Goal: Information Seeking & Learning: Learn about a topic

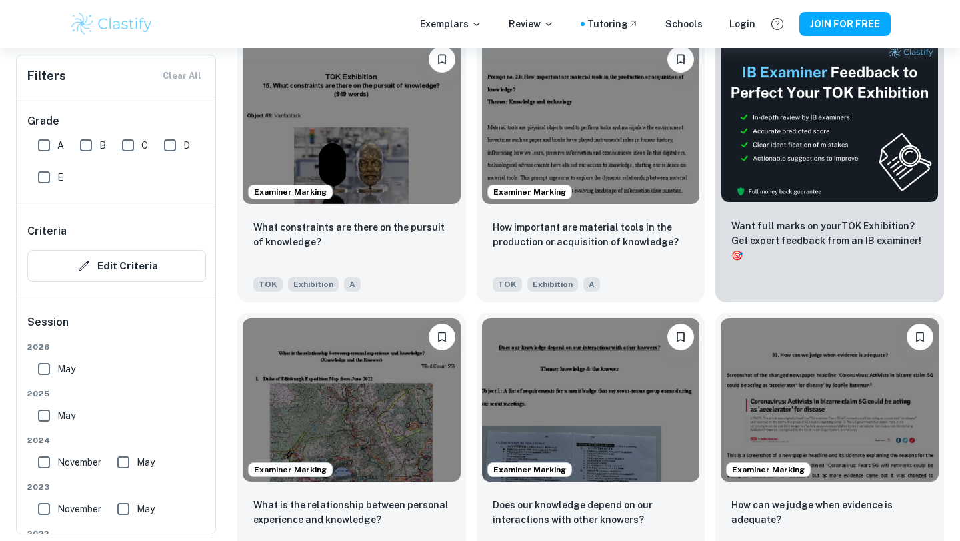
scroll to position [438, 0]
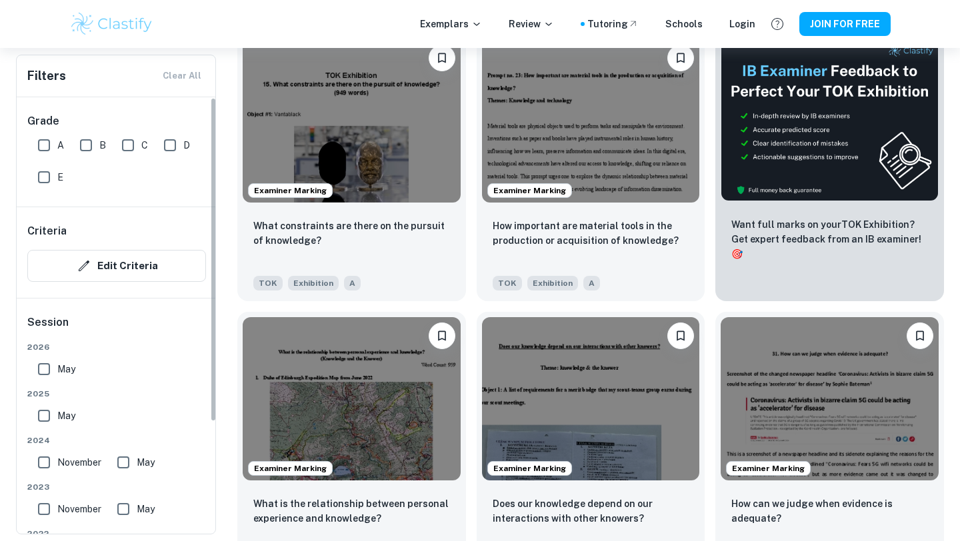
click at [42, 147] on input "A" at bounding box center [44, 145] width 27 height 27
checkbox input "true"
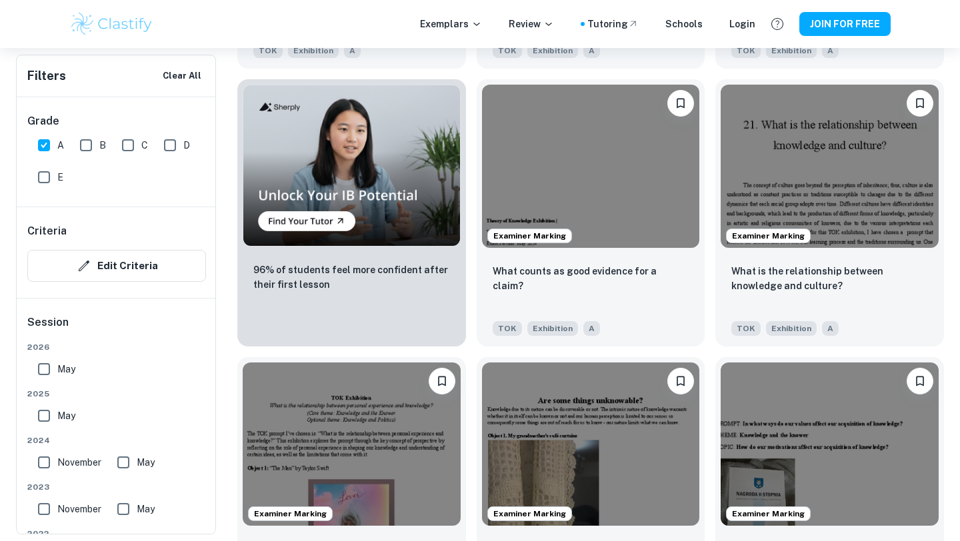
scroll to position [980, 0]
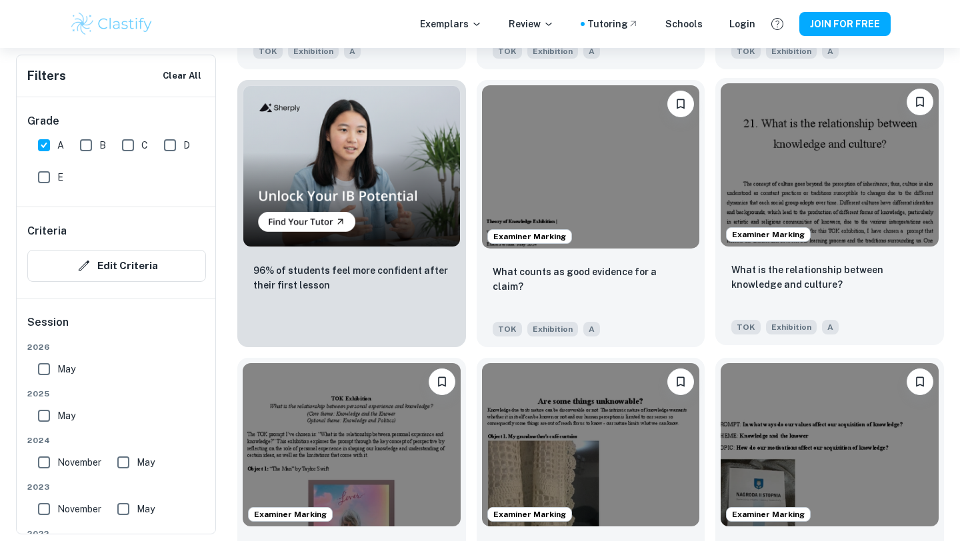
click at [847, 219] on img at bounding box center [829, 164] width 218 height 163
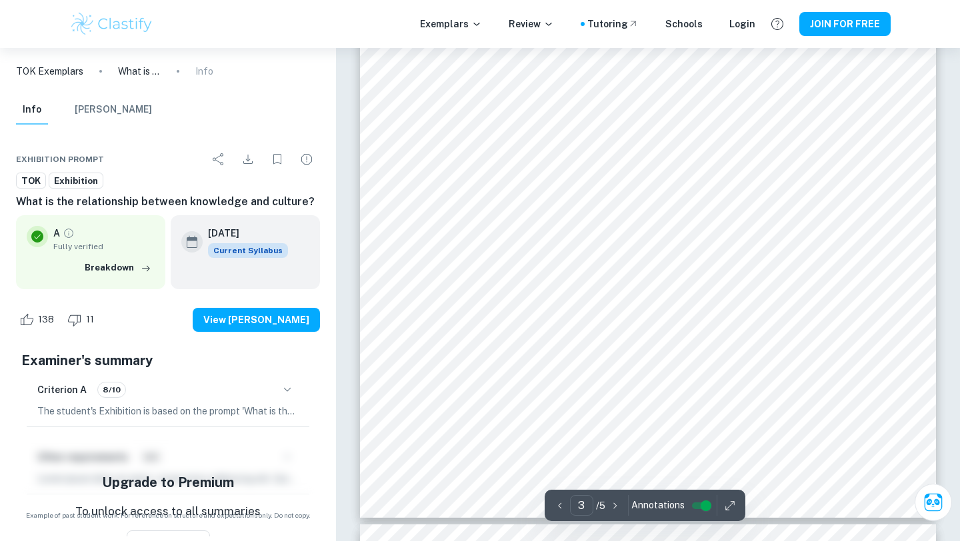
scroll to position [2183, 0]
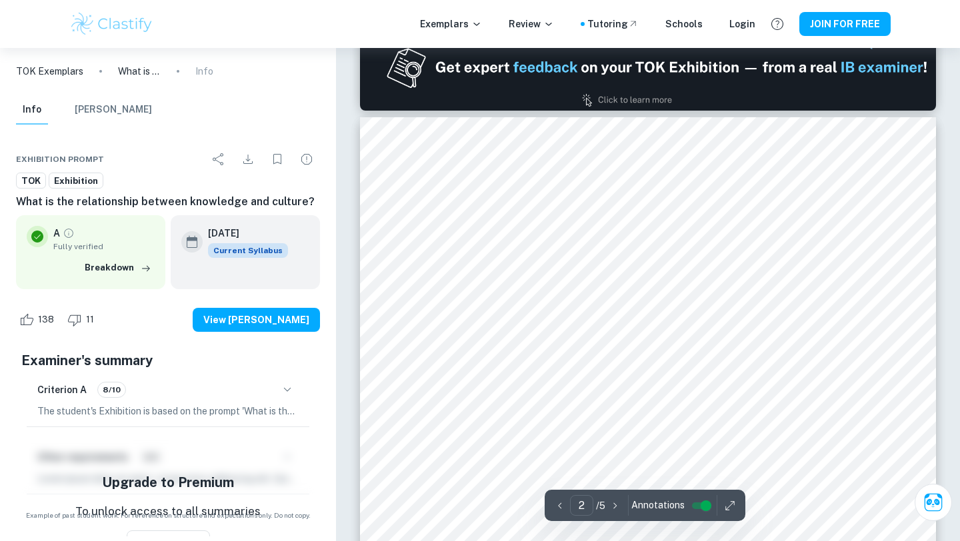
type input "1"
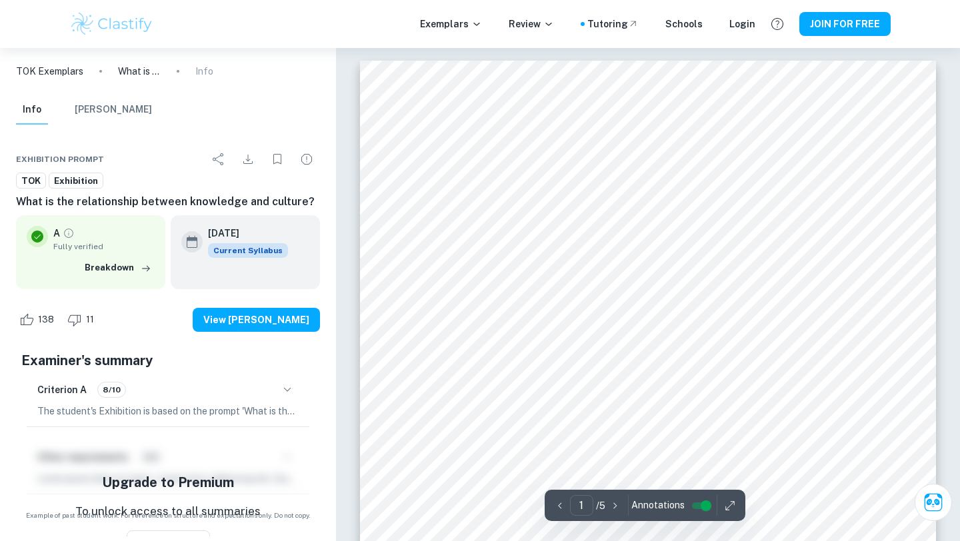
scroll to position [0, 0]
